Goal: Navigation & Orientation: Find specific page/section

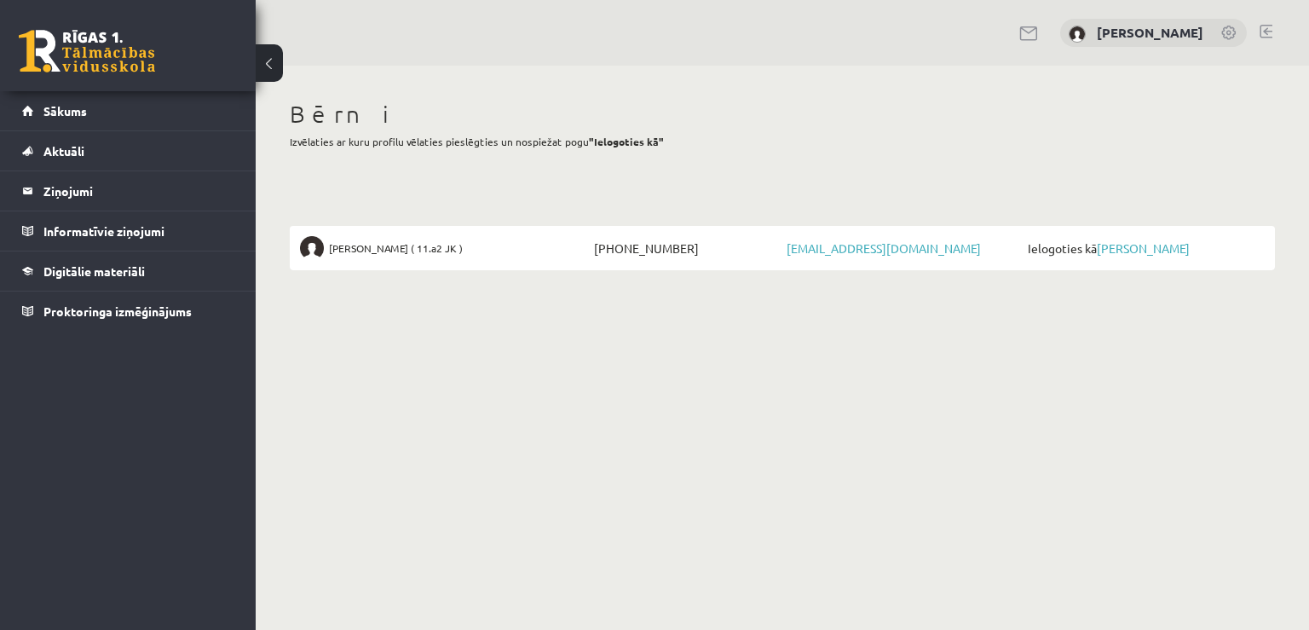
click at [1132, 257] on span "Ielogoties kā Niklāvs Veselovs" at bounding box center [1144, 248] width 241 height 24
click at [1132, 253] on link "[PERSON_NAME]" at bounding box center [1143, 247] width 93 height 15
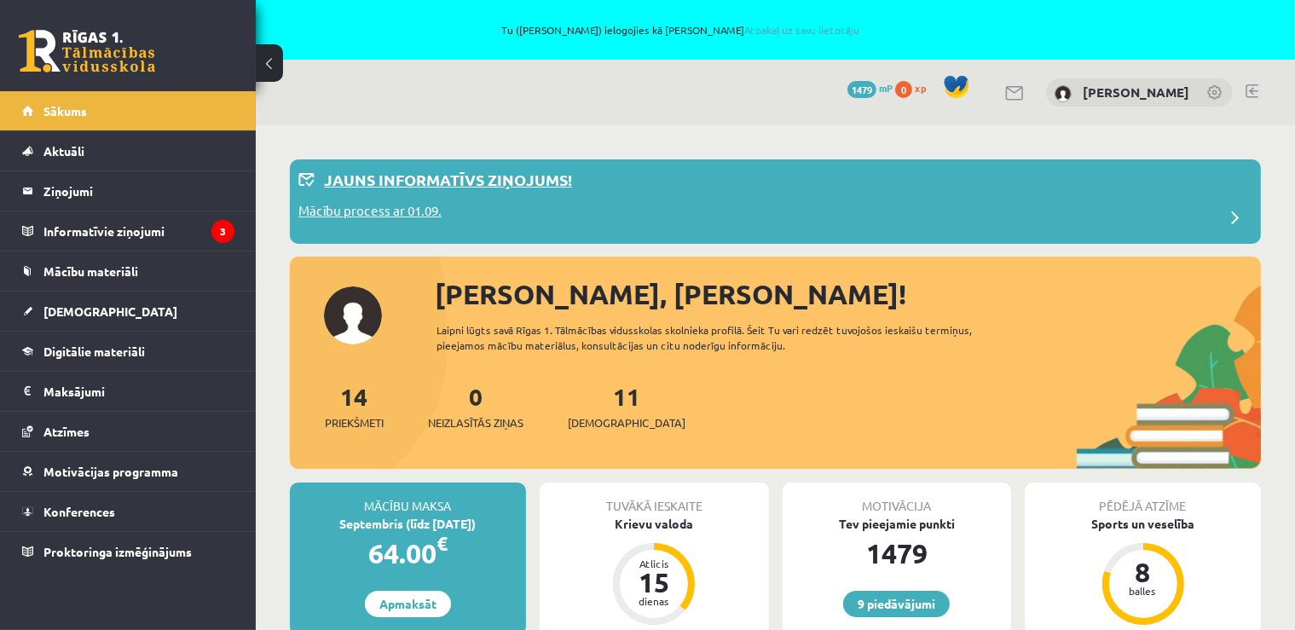
click at [412, 210] on p "Mācību process ar 01.09." at bounding box center [369, 213] width 143 height 24
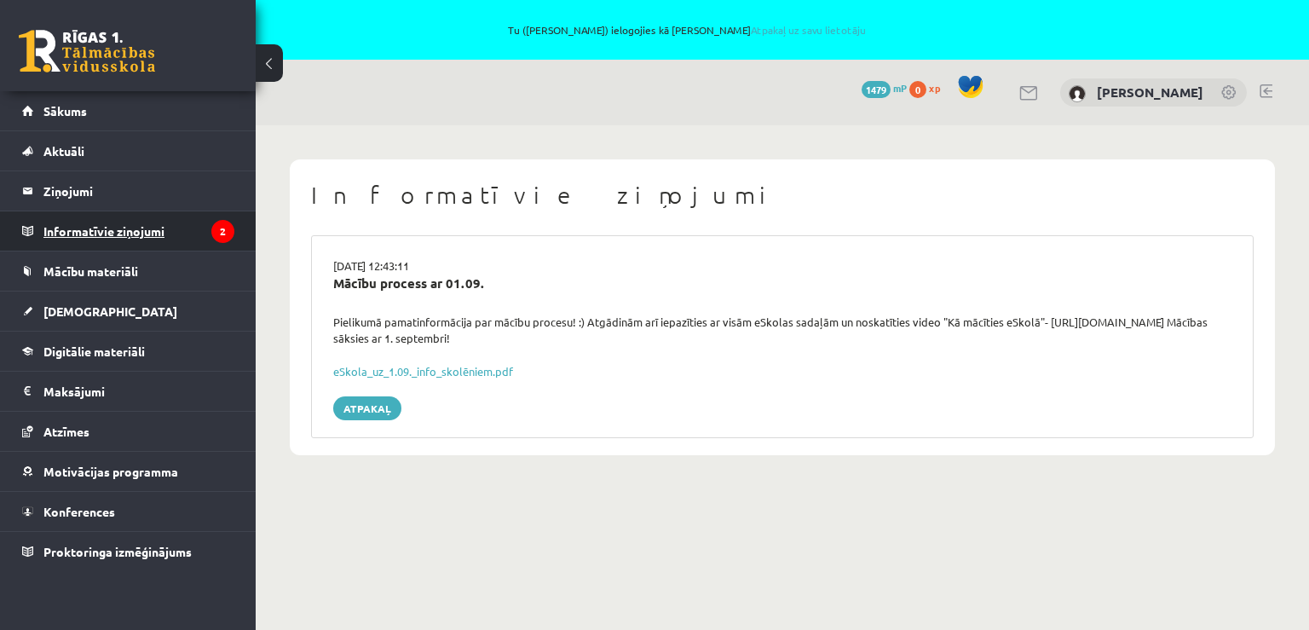
click at [158, 226] on legend "Informatīvie ziņojumi 2" at bounding box center [138, 230] width 191 height 39
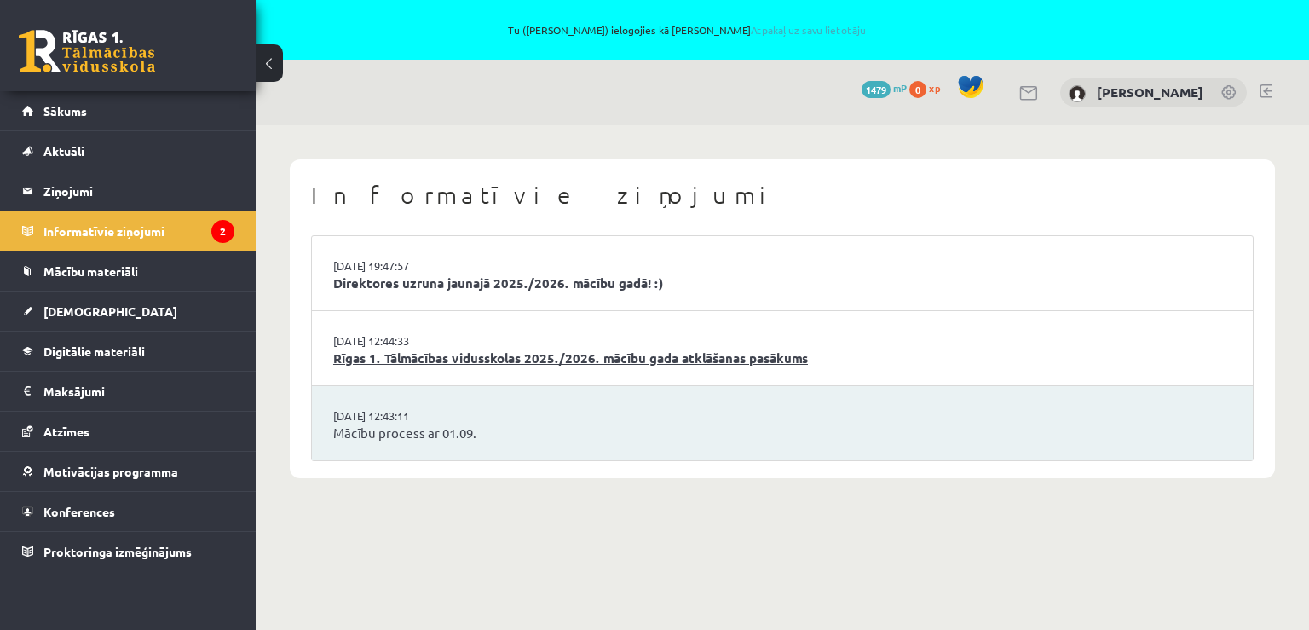
click at [567, 359] on link "Rīgas 1. Tālmācības vidusskolas 2025./2026. mācību gada atklāšanas pasākums" at bounding box center [782, 359] width 898 height 20
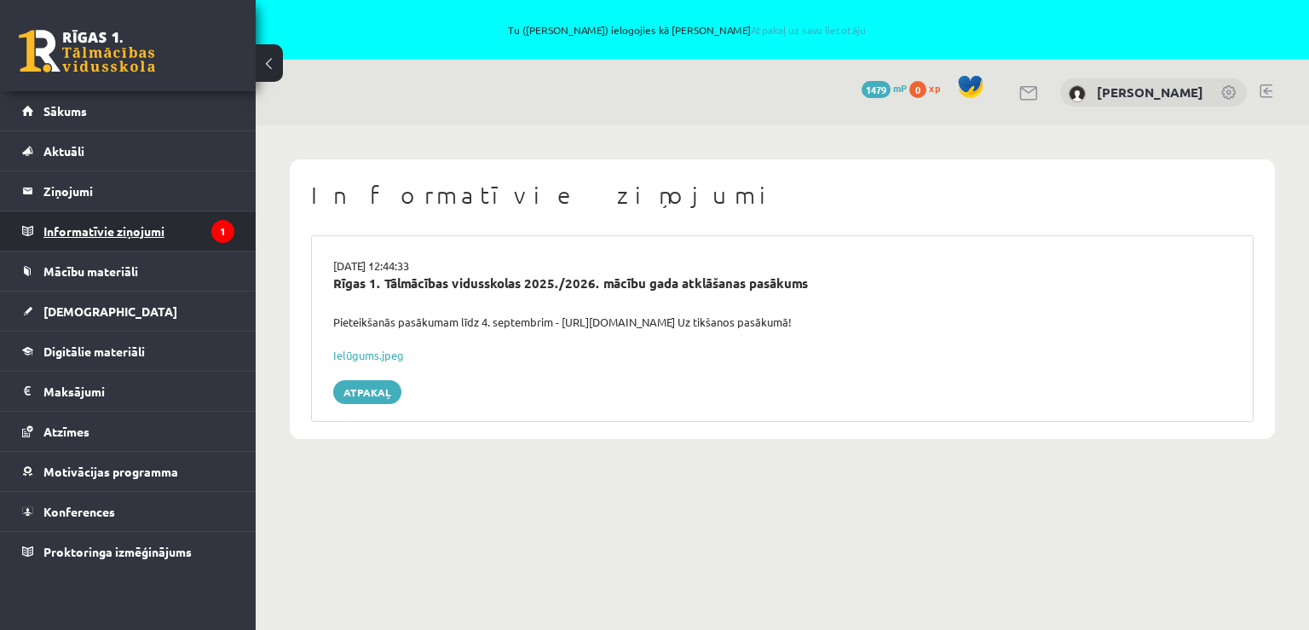
click at [147, 228] on legend "Informatīvie ziņojumi 1" at bounding box center [138, 230] width 191 height 39
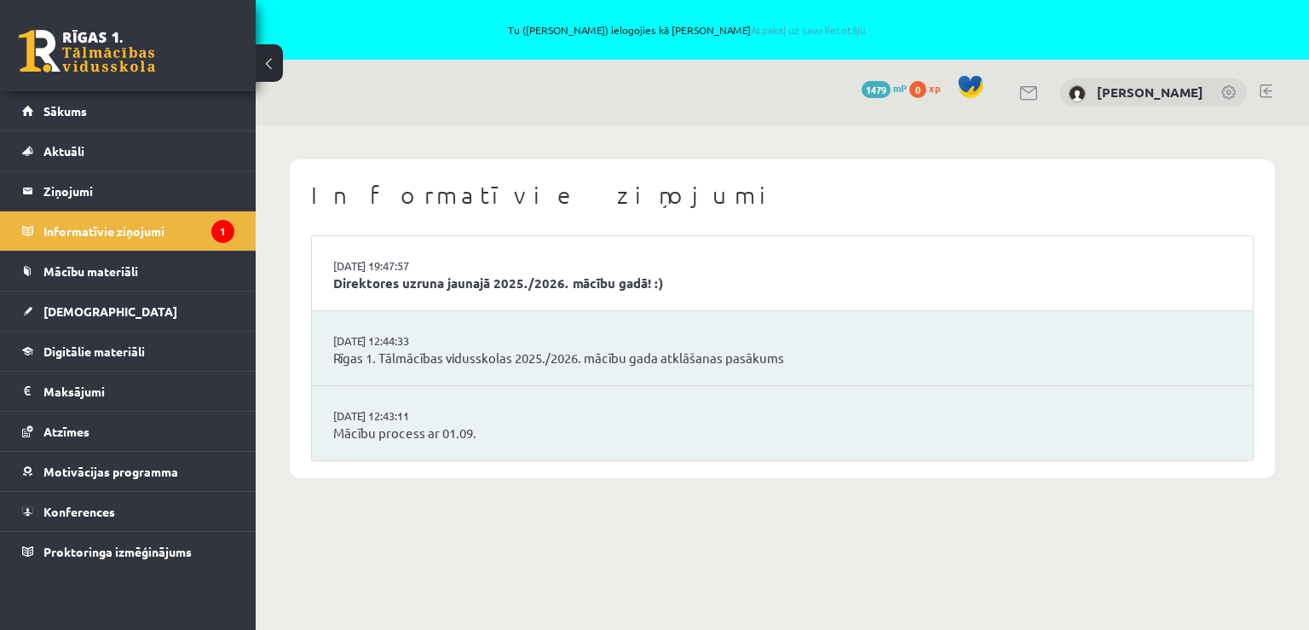
click at [511, 297] on li "29.08.2025 19:47:57 Direktores uzruna jaunajā 2025./2026. mācību gadā! :)" at bounding box center [782, 273] width 941 height 75
click at [511, 288] on link "Direktores uzruna jaunajā 2025./2026. mācību gadā! :)" at bounding box center [782, 284] width 898 height 20
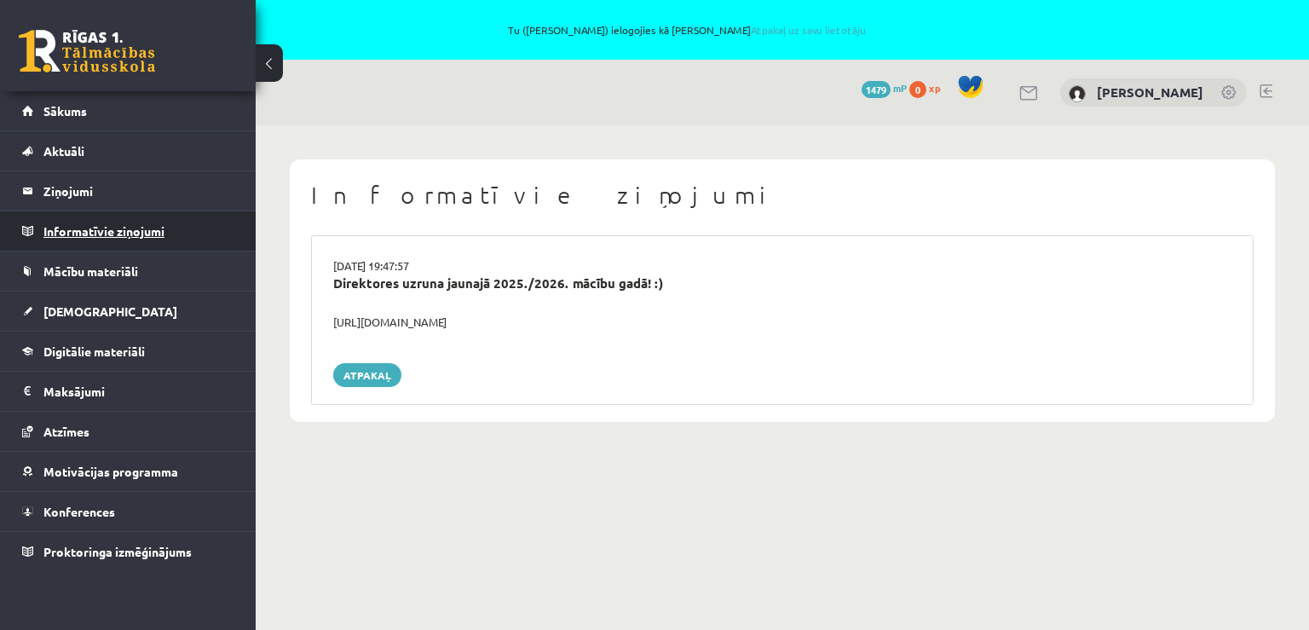
click at [69, 233] on legend "Informatīvie ziņojumi 0" at bounding box center [138, 230] width 191 height 39
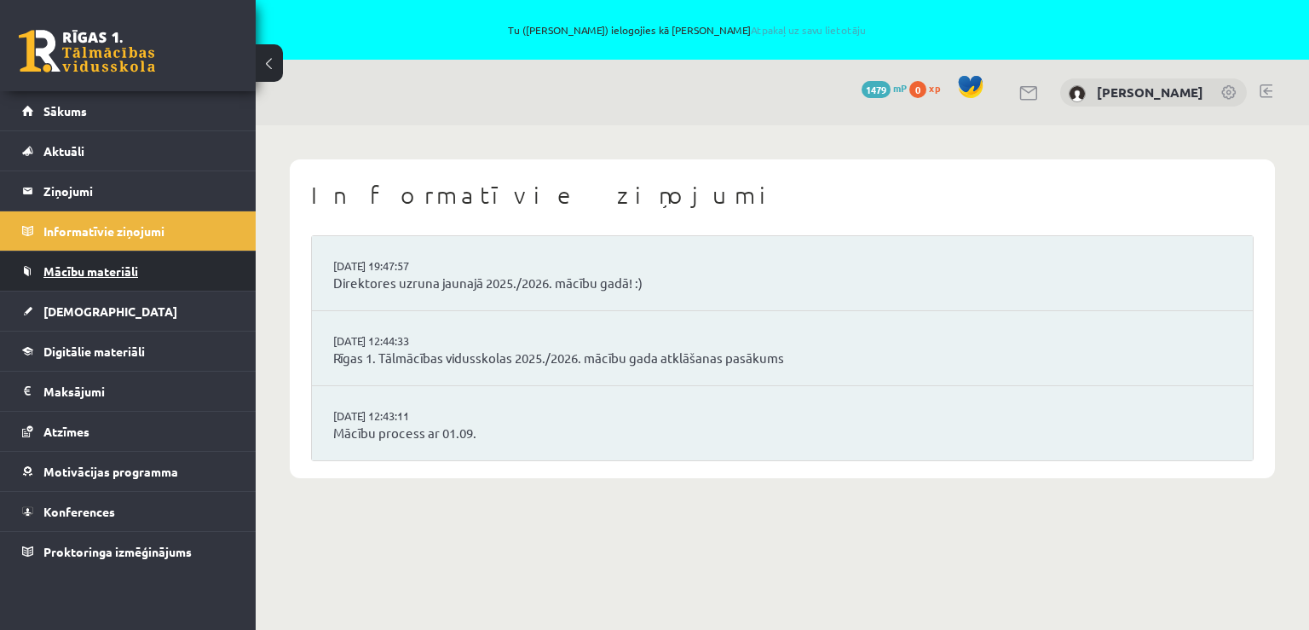
click at [72, 269] on span "Mācību materiāli" at bounding box center [90, 270] width 95 height 15
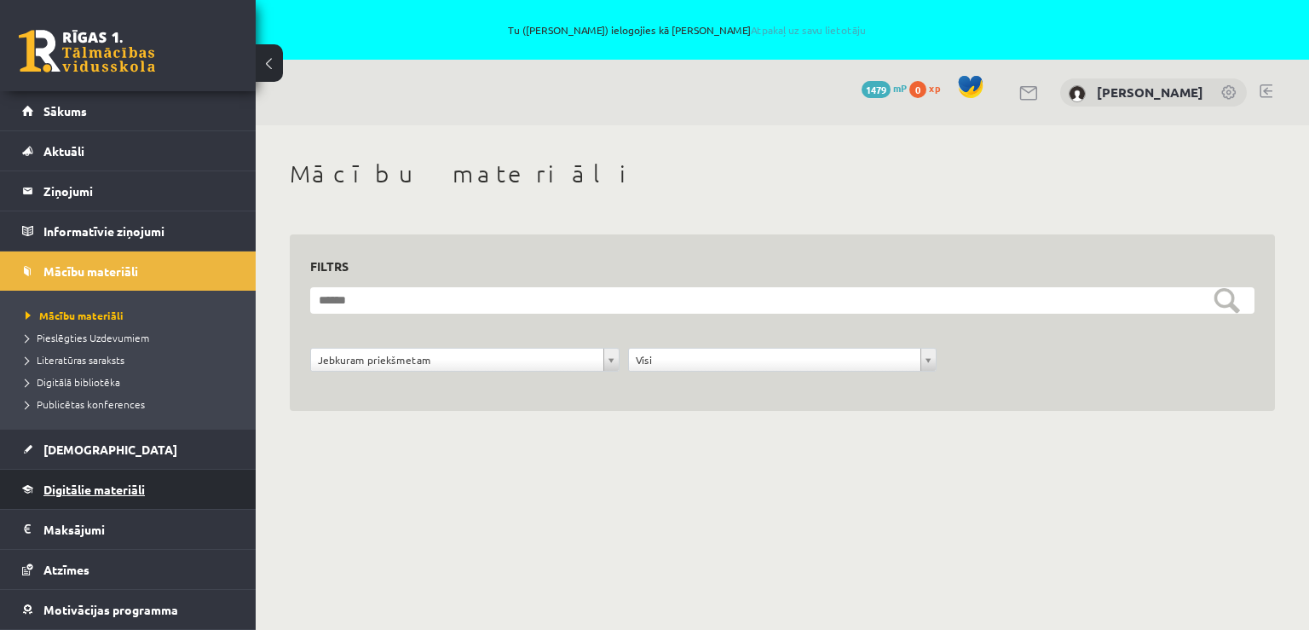
click at [79, 486] on span "Digitālie materiāli" at bounding box center [93, 489] width 101 height 15
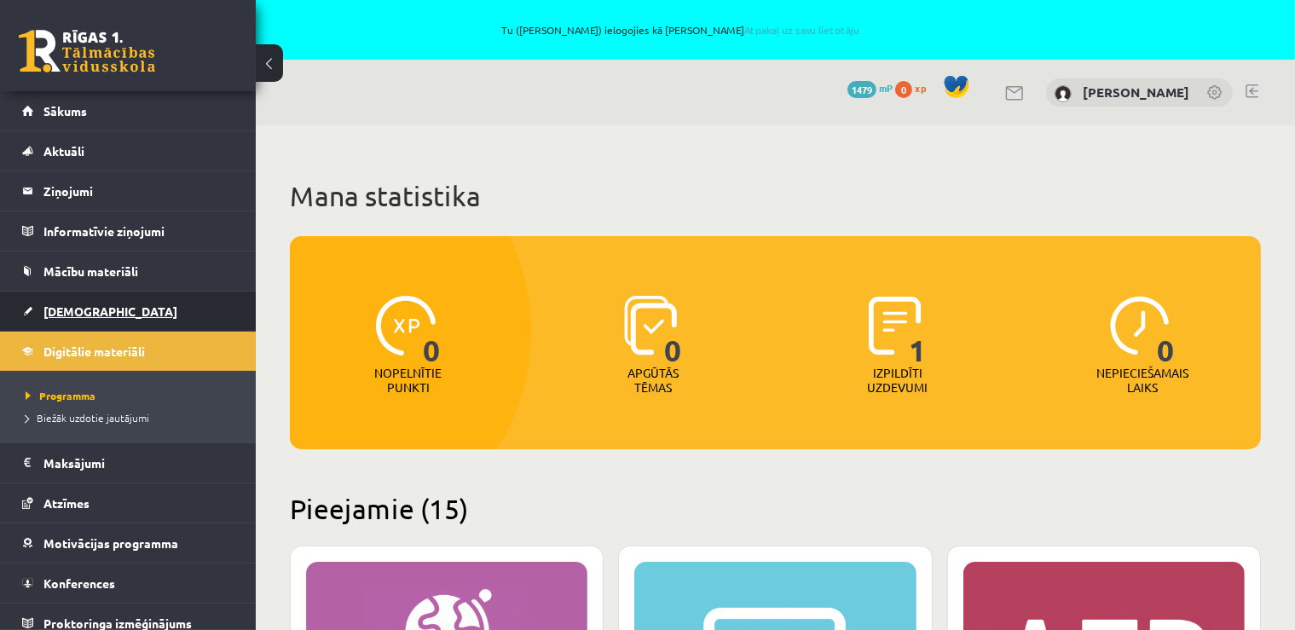
click at [78, 316] on span "[DEMOGRAPHIC_DATA]" at bounding box center [110, 310] width 134 height 15
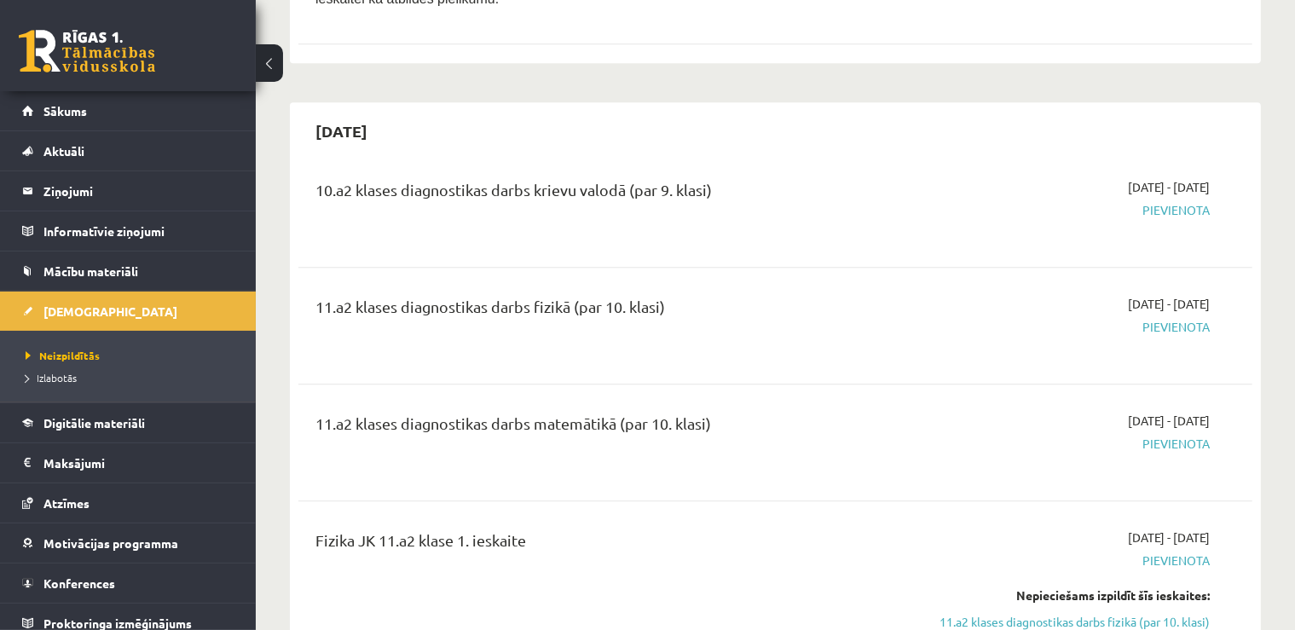
scroll to position [4320, 0]
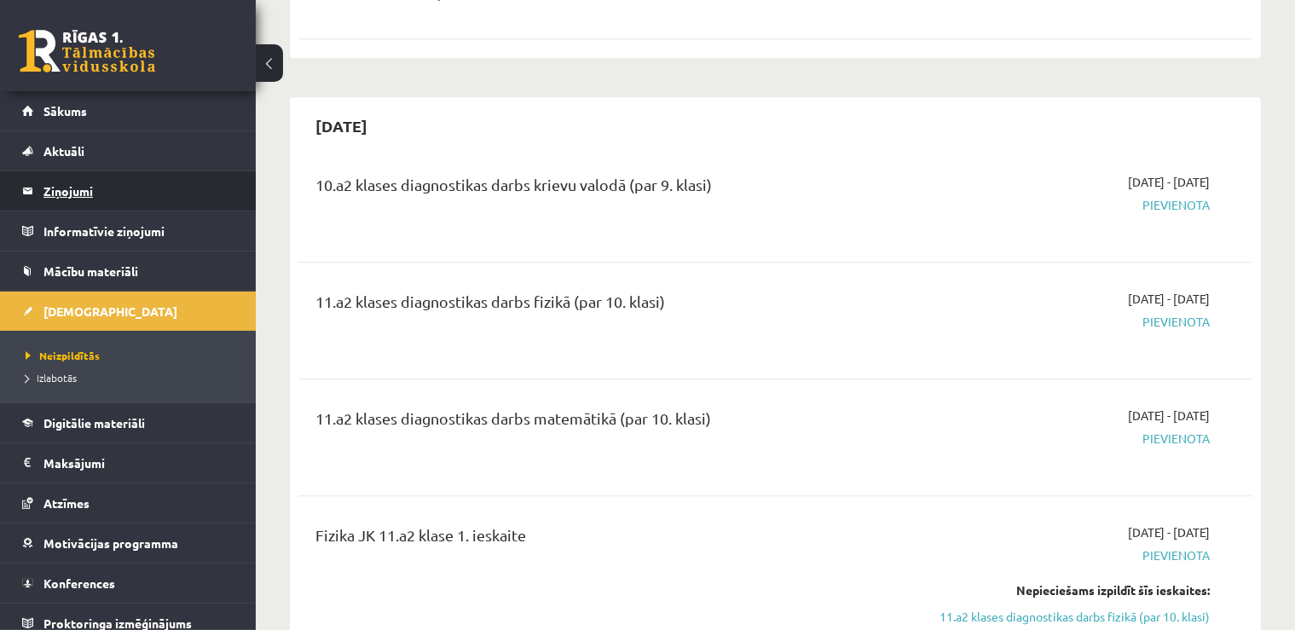
click at [68, 194] on legend "Ziņojumi 0" at bounding box center [138, 190] width 191 height 39
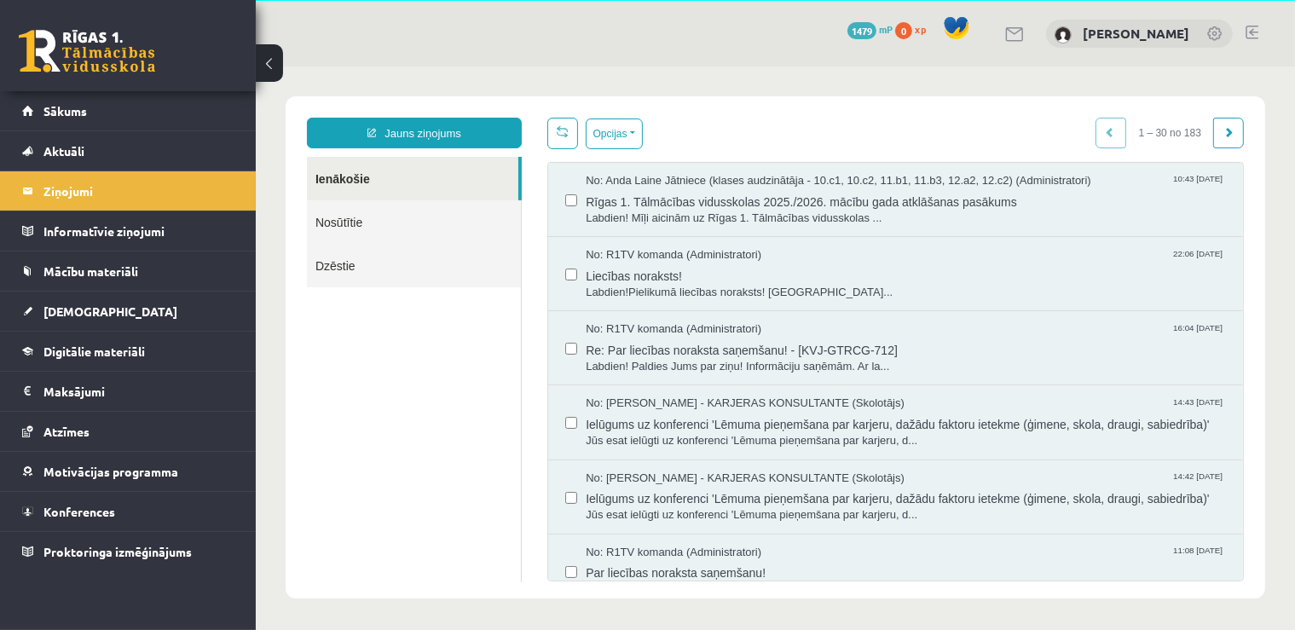
click at [1257, 32] on link at bounding box center [1251, 33] width 13 height 14
